Goal: Information Seeking & Learning: Learn about a topic

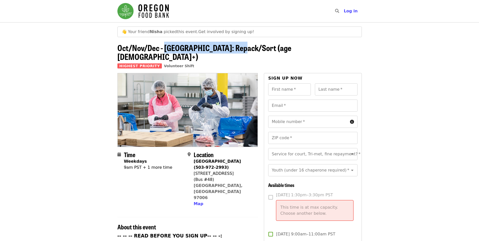
drag, startPoint x: 0, startPoint y: 0, endPoint x: 240, endPoint y: 49, distance: 245.1
click at [240, 49] on span "Oct/Nov/Dec - [GEOGRAPHIC_DATA]: Repack/Sort (age [DEMOGRAPHIC_DATA]+)" at bounding box center [204, 52] width 174 height 21
drag, startPoint x: 116, startPoint y: 49, endPoint x: 273, endPoint y: 46, distance: 157.4
click at [273, 46] on div "👋 Your friend [PERSON_NAME] picked this event . Get involved by signing up! Oct…" at bounding box center [239, 49] width 252 height 46
copy span "Oct/Nov/Dec - [GEOGRAPHIC_DATA]: Repack/Sort (age [DEMOGRAPHIC_DATA]+)"
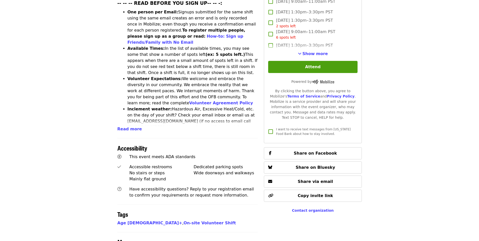
scroll to position [252, 0]
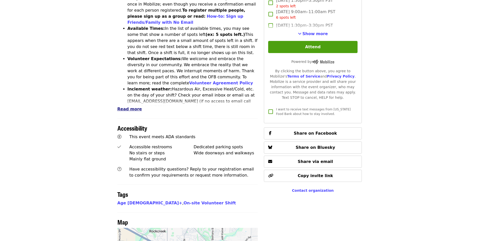
click at [125, 106] on span "Read more" at bounding box center [129, 108] width 24 height 5
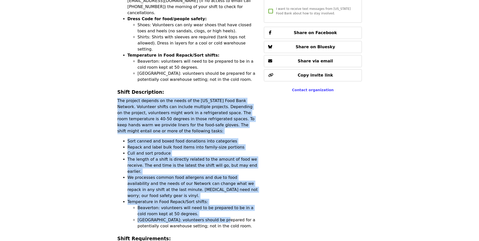
scroll to position [353, 0]
drag, startPoint x: 118, startPoint y: 162, endPoint x: 213, endPoint y: 167, distance: 95.7
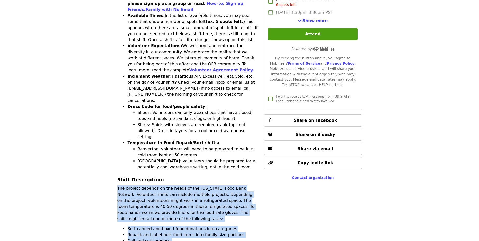
scroll to position [277, 0]
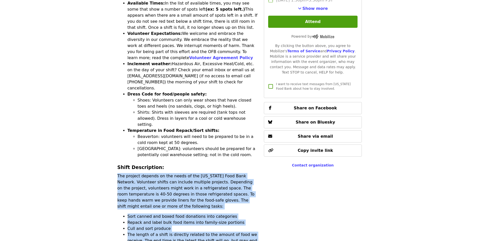
click at [143, 219] on li "Repack and label bulk food items into family-size portions" at bounding box center [192, 222] width 130 height 6
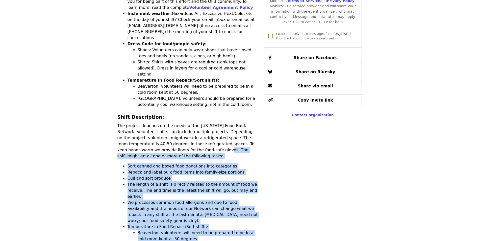
scroll to position [328, 0]
drag, startPoint x: 163, startPoint y: 161, endPoint x: 237, endPoint y: 200, distance: 83.8
copy div "The shift might entail one or more of the following tasks: Sort canned and boxe…"
click at [182, 175] on li "Cull and sort produce" at bounding box center [192, 178] width 130 height 6
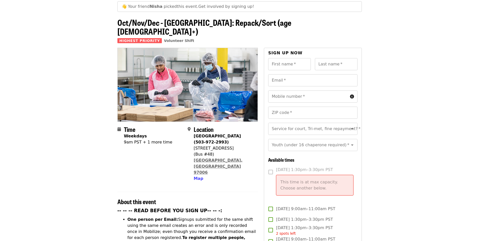
scroll to position [0, 0]
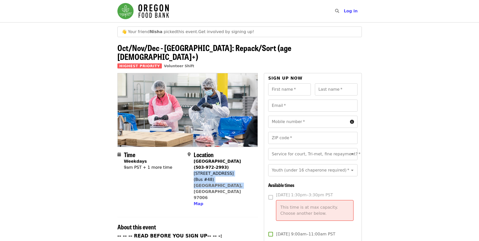
drag, startPoint x: 236, startPoint y: 175, endPoint x: 194, endPoint y: 163, distance: 43.8
click at [194, 163] on div "[GEOGRAPHIC_DATA] (503-972-2993) [STREET_ADDRESS] Map" at bounding box center [223, 182] width 60 height 48
copy span "[STREET_ADDRESS]"
drag, startPoint x: 234, startPoint y: 153, endPoint x: 195, endPoint y: 153, distance: 39.4
click at [193, 159] on strong "[GEOGRAPHIC_DATA] (503-972-2993)" at bounding box center [216, 164] width 47 height 11
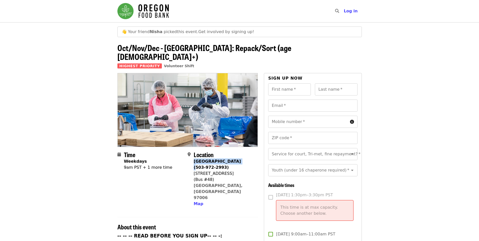
copy strong "[GEOGRAPHIC_DATA]"
